Goal: Transaction & Acquisition: Obtain resource

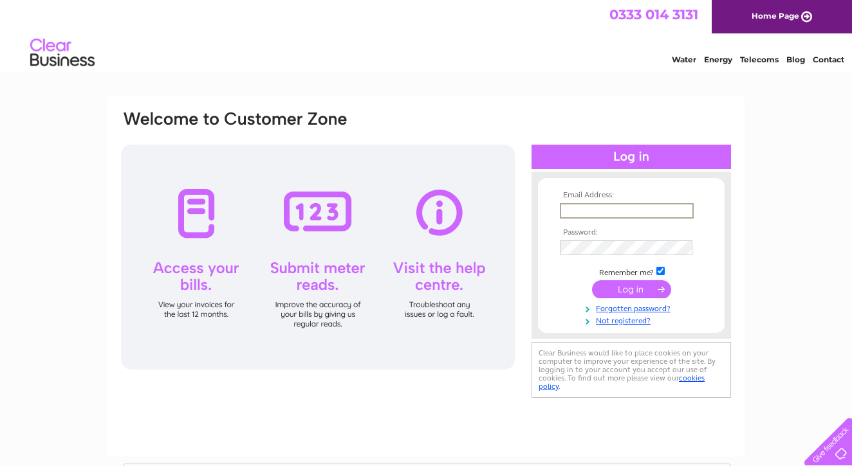
type input "whitchesterhouse@yahoo.co.uk"
click at [634, 291] on input "submit" at bounding box center [631, 289] width 79 height 18
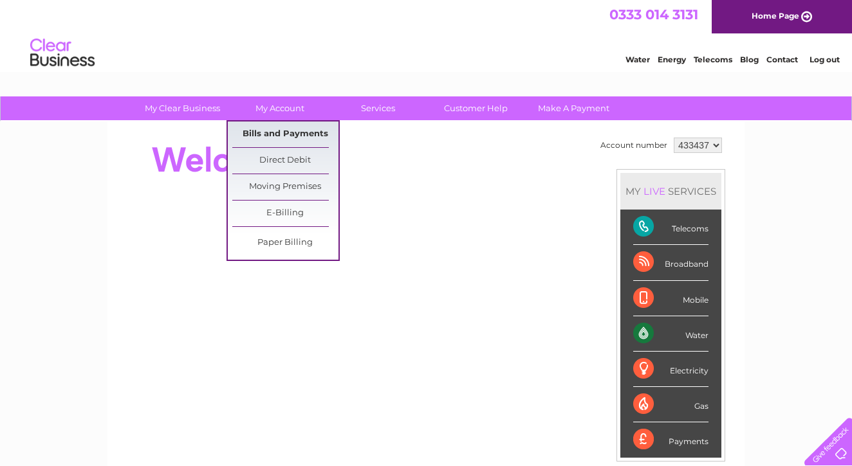
click at [284, 138] on link "Bills and Payments" at bounding box center [285, 135] width 106 height 26
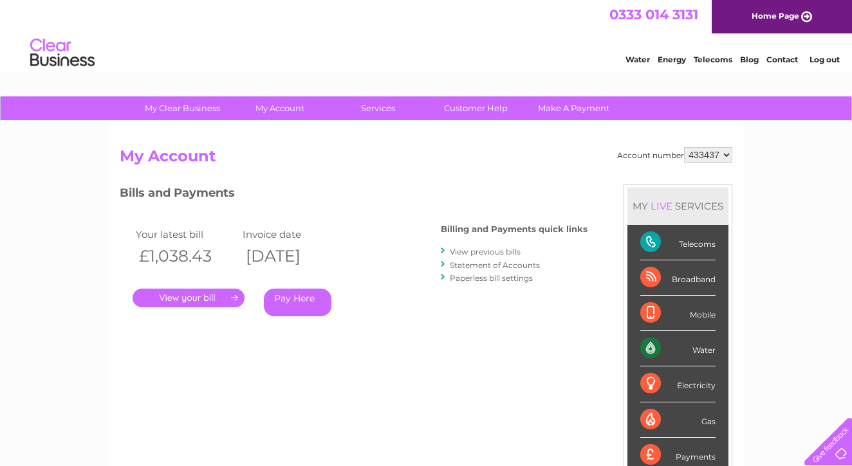
click at [506, 251] on link "View previous bills" at bounding box center [485, 252] width 71 height 10
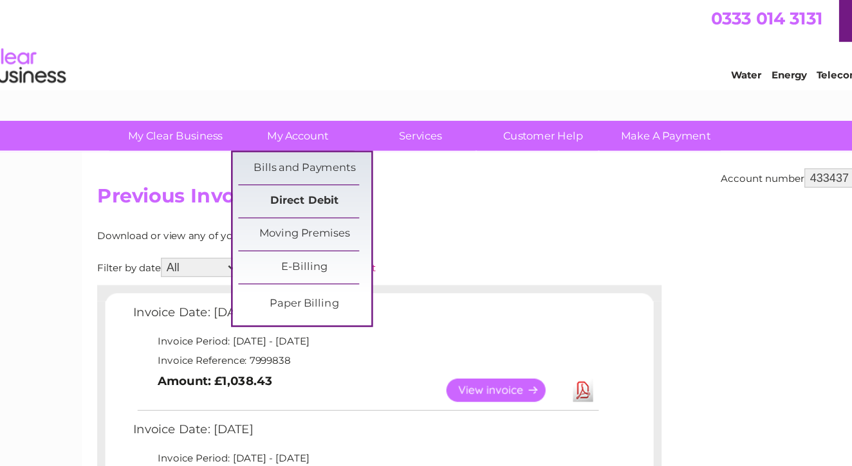
click at [244, 161] on link "Direct Debit" at bounding box center [285, 161] width 106 height 26
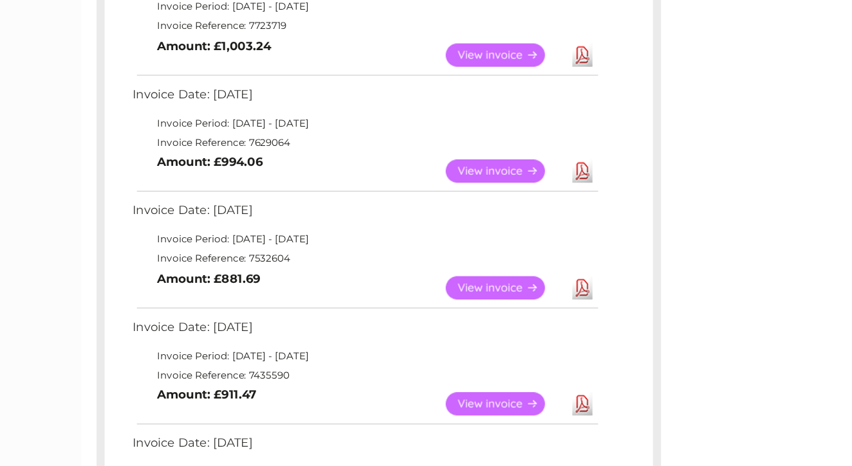
scroll to position [459, 0]
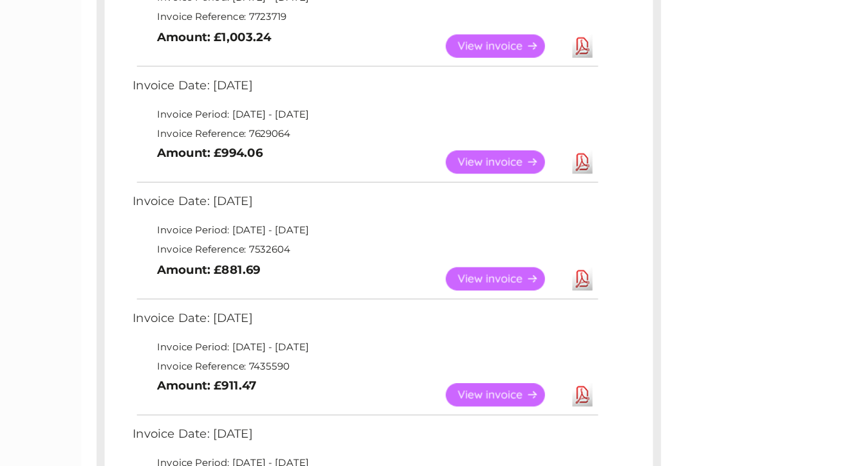
click at [401, 214] on link "View" at bounding box center [445, 223] width 95 height 19
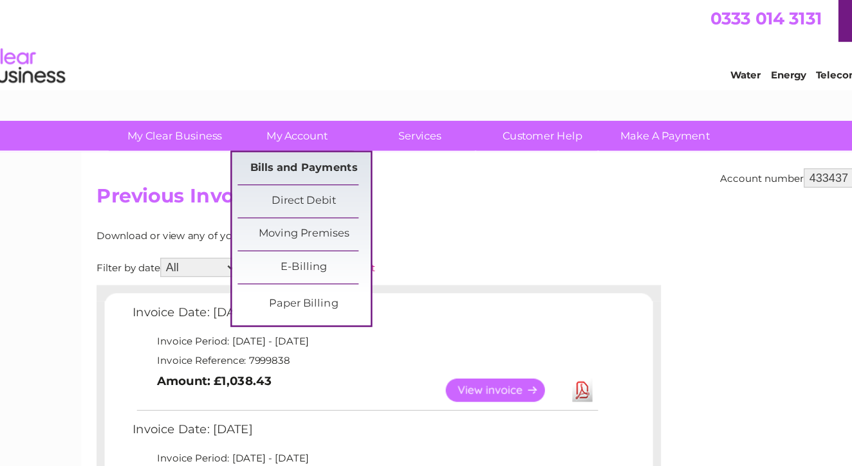
click at [246, 136] on link "Bills and Payments" at bounding box center [285, 135] width 106 height 26
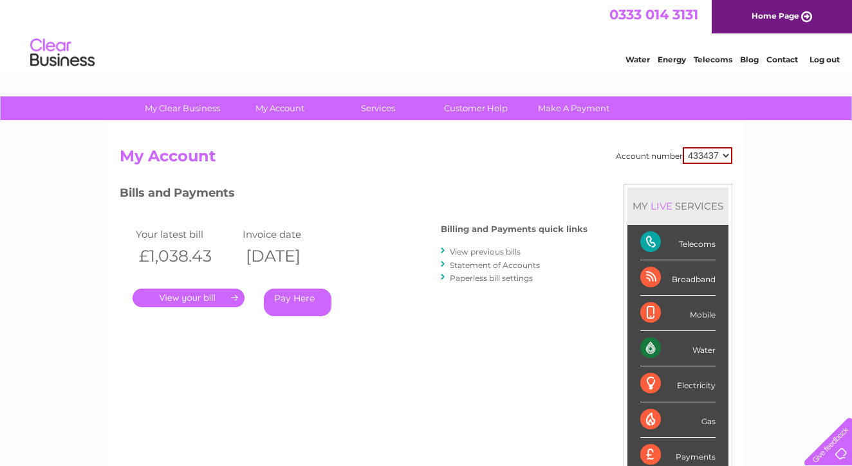
click at [486, 251] on link "View previous bills" at bounding box center [485, 252] width 71 height 10
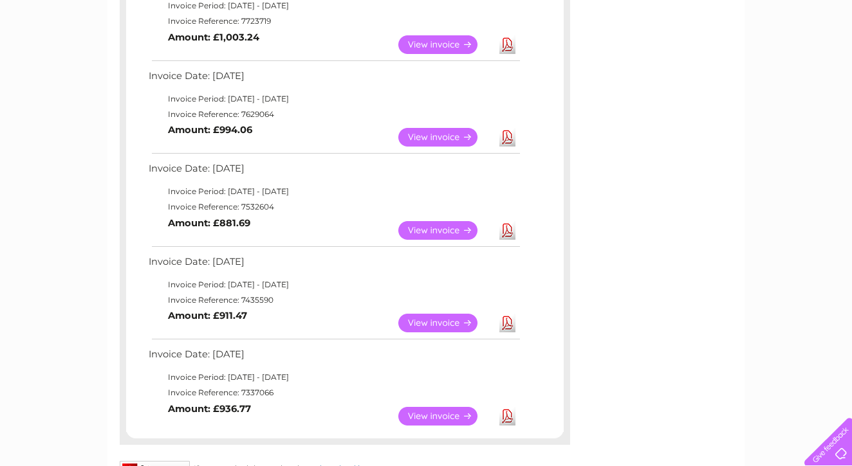
scroll to position [543, 0]
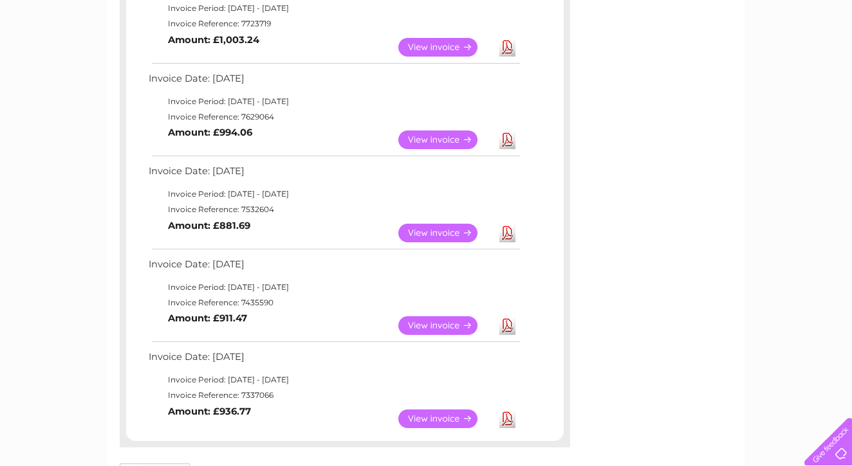
click at [438, 224] on link "View" at bounding box center [445, 233] width 95 height 19
